Goal: Check status: Check status

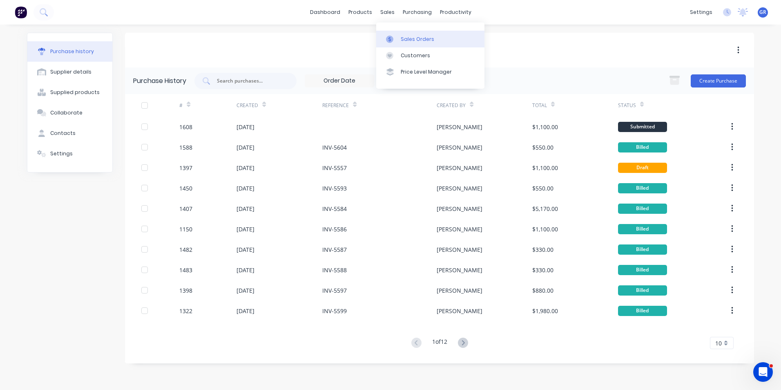
click at [411, 37] on div "Sales Orders" at bounding box center [417, 39] width 33 height 7
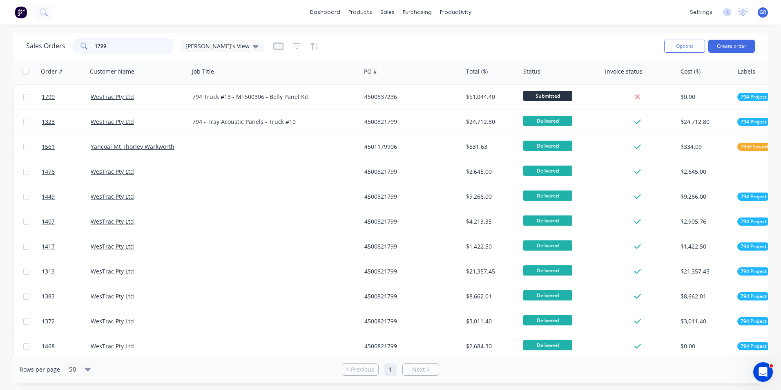
drag, startPoint x: 112, startPoint y: 45, endPoint x: 79, endPoint y: 44, distance: 33.5
click at [79, 44] on div "1799" at bounding box center [123, 46] width 102 height 16
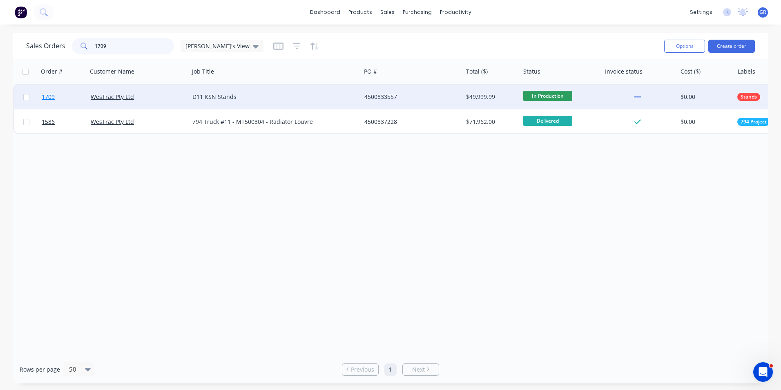
type input "1709"
click at [54, 97] on span "1709" at bounding box center [48, 97] width 13 height 8
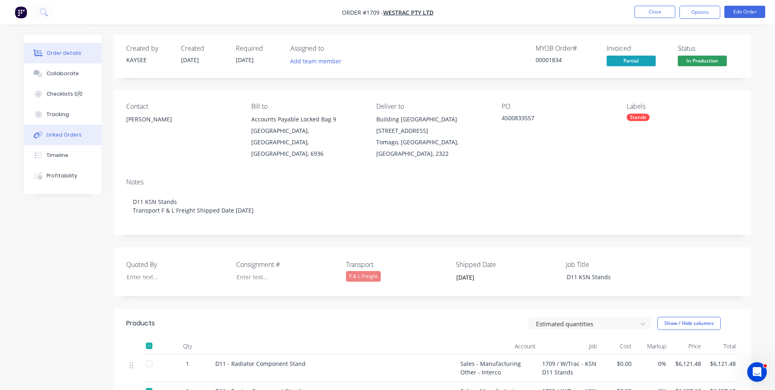
click at [62, 134] on div "Linked Orders" at bounding box center [64, 134] width 35 height 7
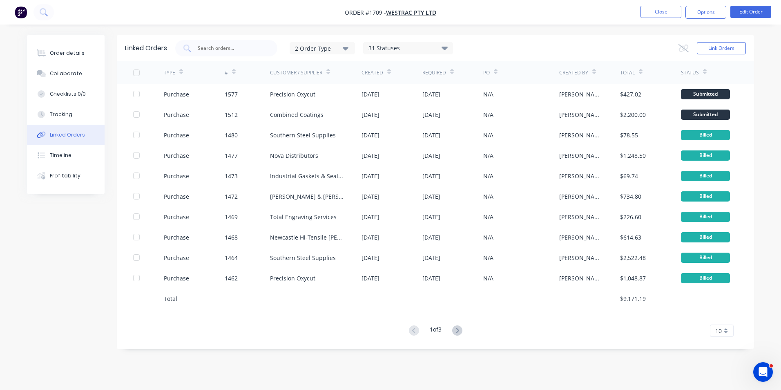
click at [718, 329] on span "10" at bounding box center [718, 330] width 7 height 9
click at [721, 316] on div "35" at bounding box center [721, 317] width 23 height 14
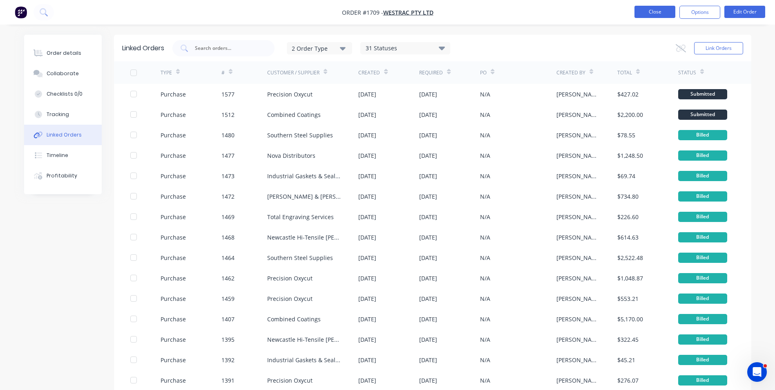
click at [654, 11] on button "Close" at bounding box center [654, 12] width 41 height 12
